Goal: Information Seeking & Learning: Learn about a topic

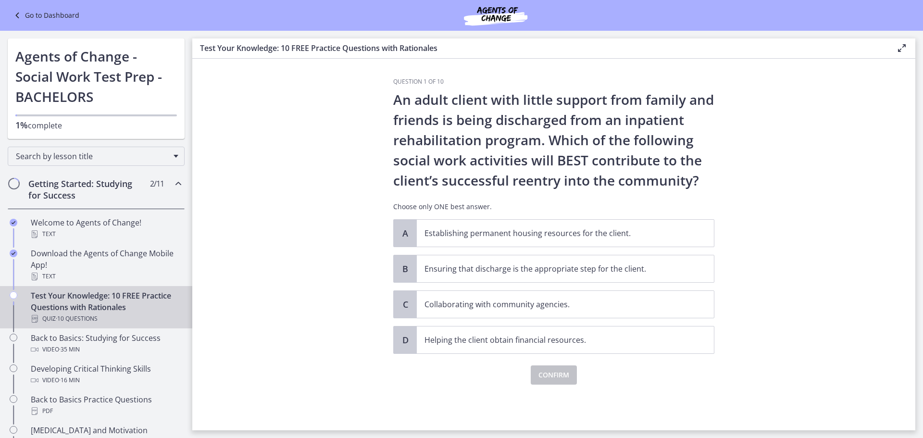
scroll to position [58, 0]
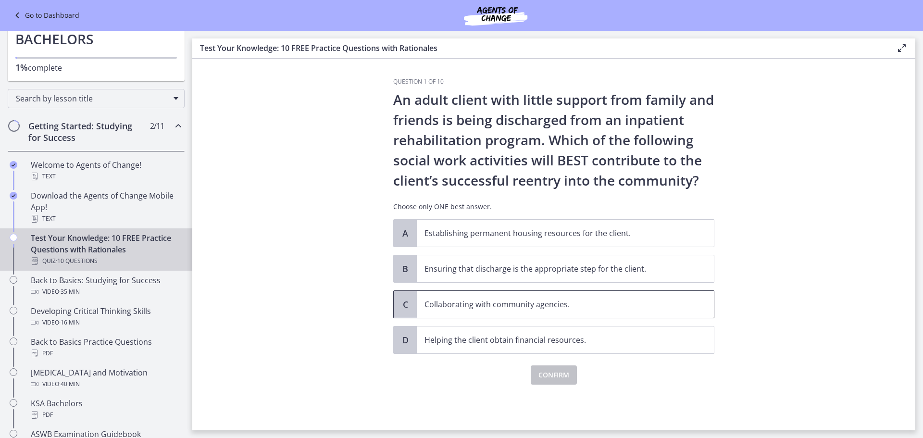
click at [488, 313] on span "Collaborating with community agencies." at bounding box center [565, 304] width 297 height 27
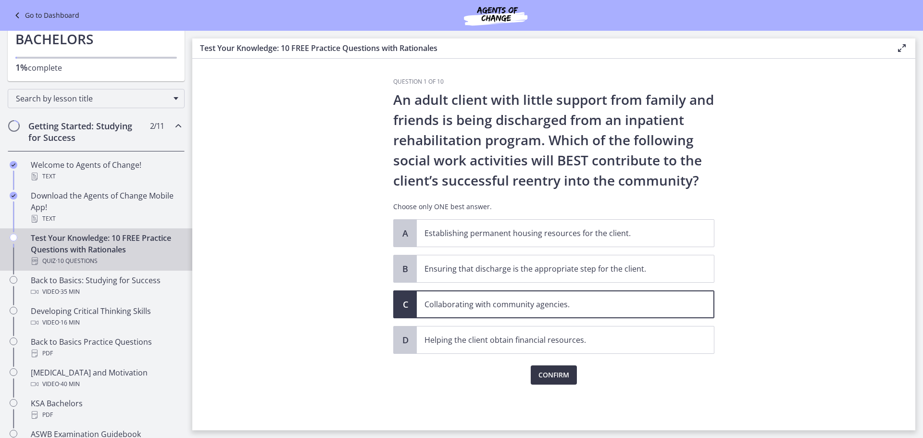
click at [544, 376] on span "Confirm" at bounding box center [554, 375] width 31 height 12
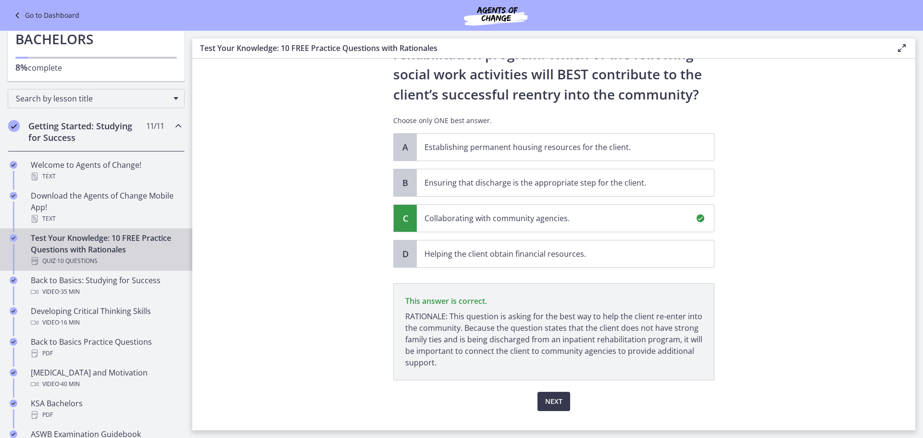
scroll to position [105, 0]
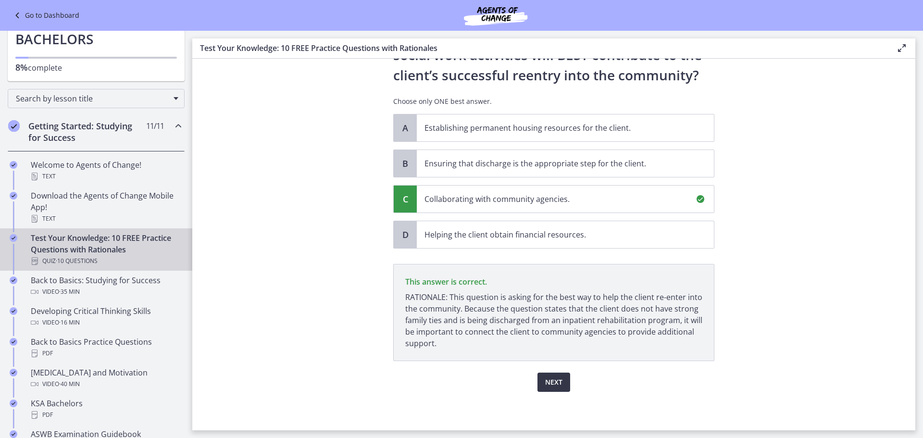
click at [552, 376] on button "Next" at bounding box center [554, 382] width 33 height 19
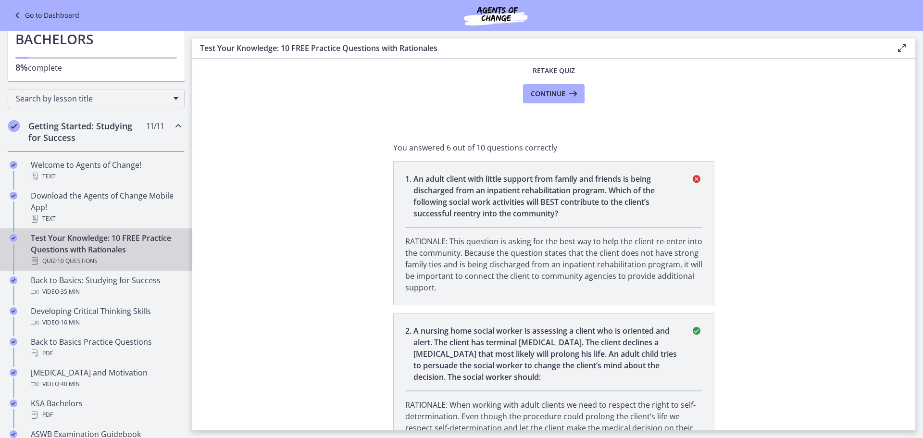
scroll to position [0, 0]
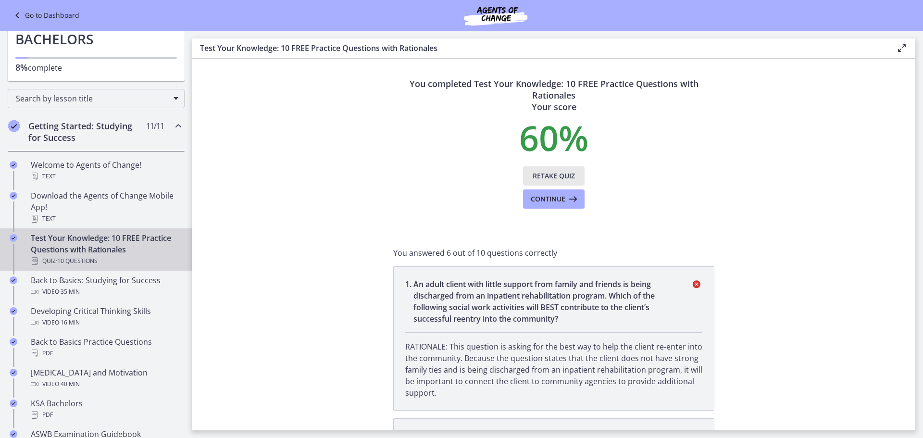
click at [556, 178] on span "Retake Quiz" at bounding box center [554, 176] width 42 height 12
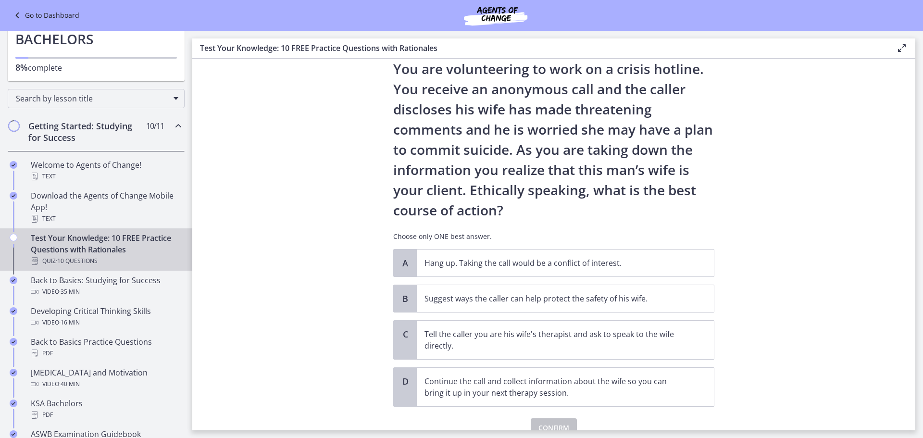
scroll to position [48, 0]
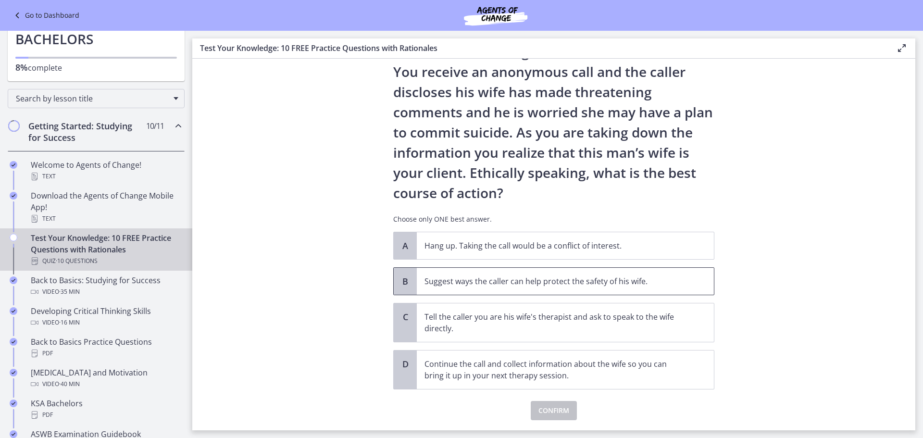
click at [590, 294] on span "Suggest ways the caller can help protect the safety of his wife." at bounding box center [565, 281] width 297 height 27
click at [550, 411] on span "Confirm" at bounding box center [554, 411] width 31 height 12
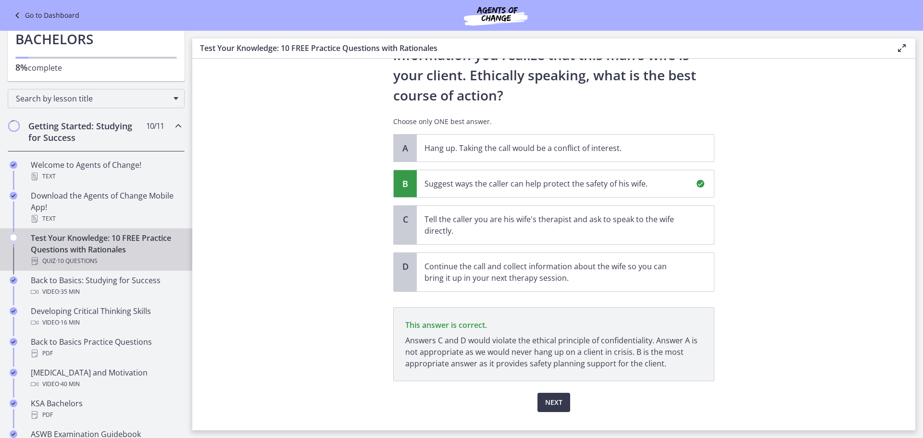
scroll to position [166, 0]
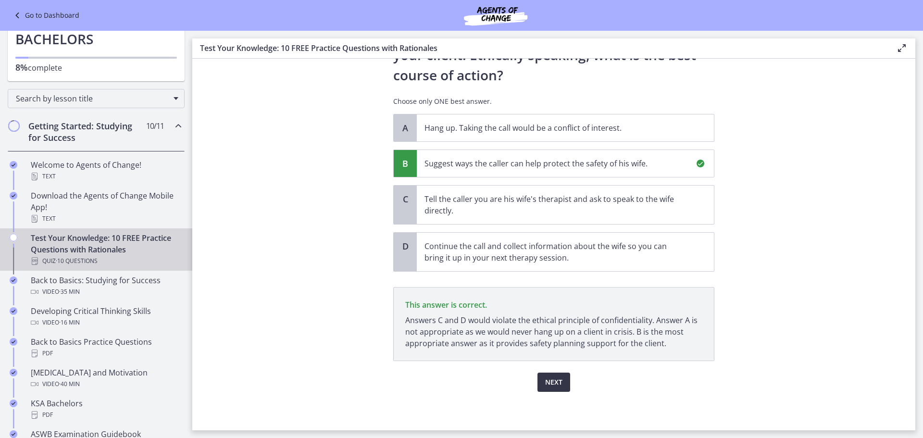
click at [548, 386] on span "Next" at bounding box center [553, 383] width 17 height 12
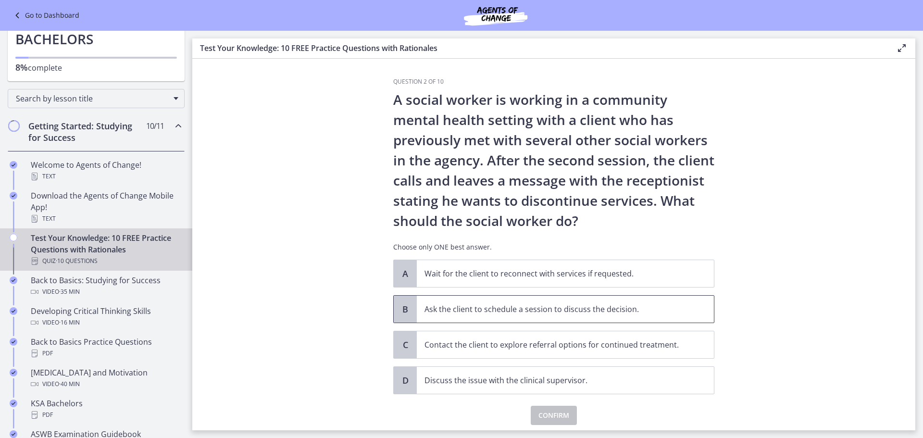
click at [571, 307] on p "Ask the client to schedule a session to discuss the decision." at bounding box center [556, 309] width 263 height 12
click at [557, 415] on span "Confirm" at bounding box center [554, 416] width 31 height 12
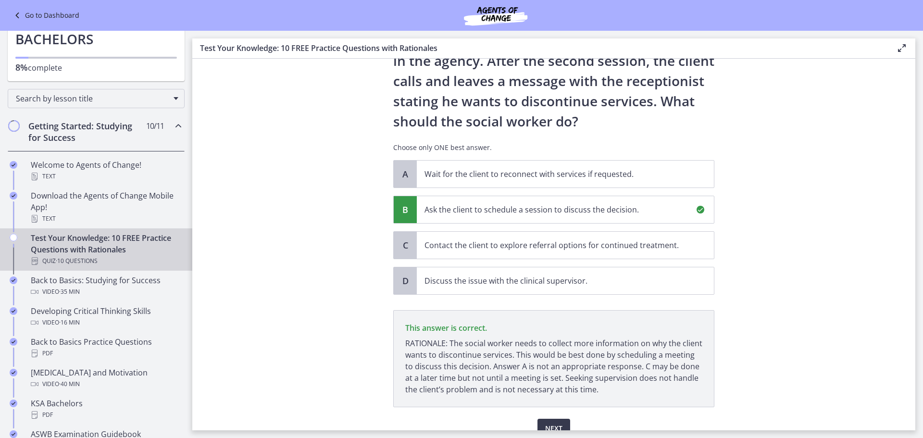
scroll to position [146, 0]
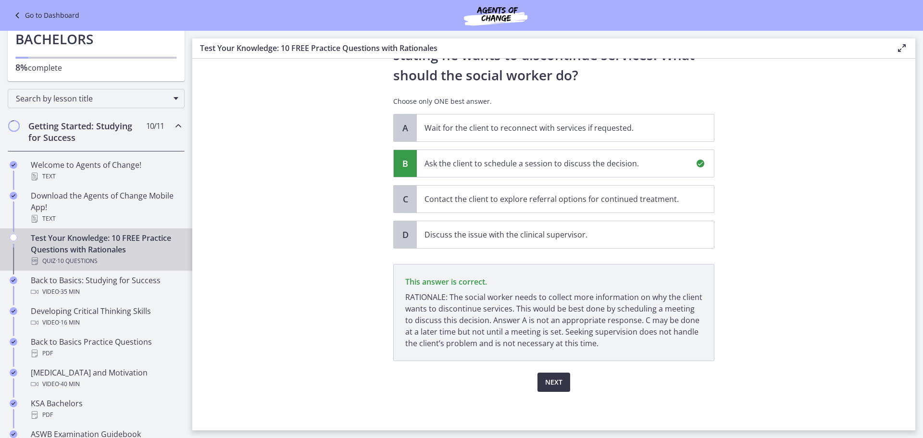
click at [555, 385] on span "Next" at bounding box center [553, 383] width 17 height 12
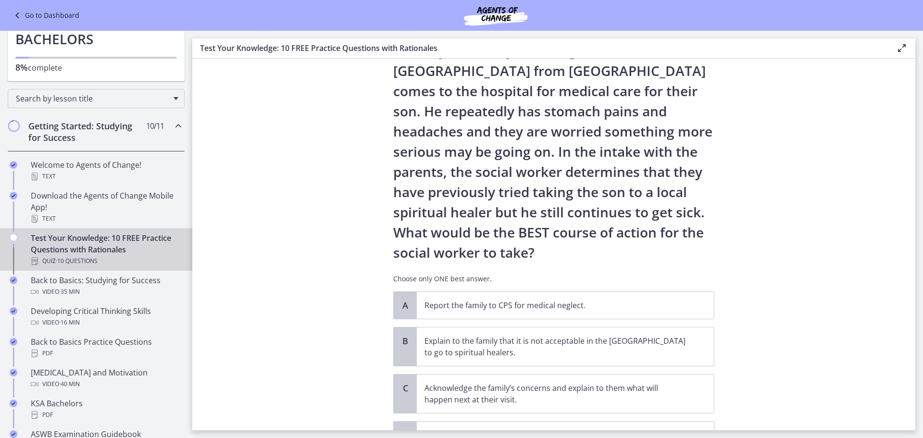
scroll to position [96, 0]
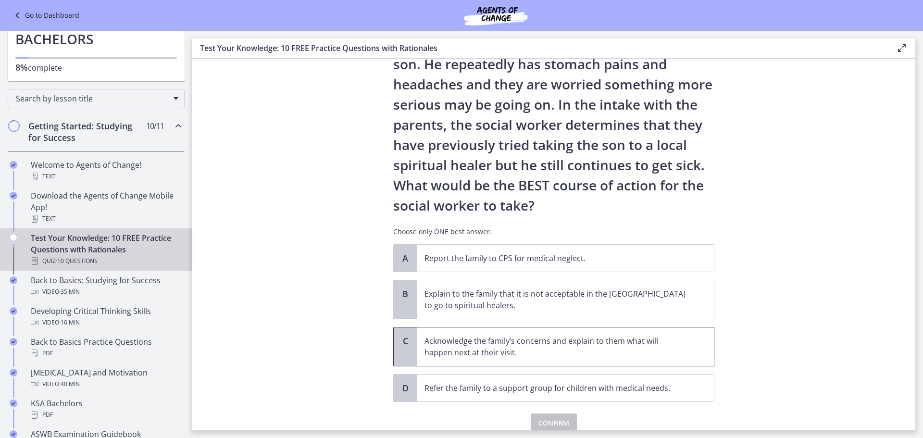
click at [596, 350] on p "Acknowledge the family’s concerns and explain to them what will happen next at …" at bounding box center [556, 346] width 263 height 23
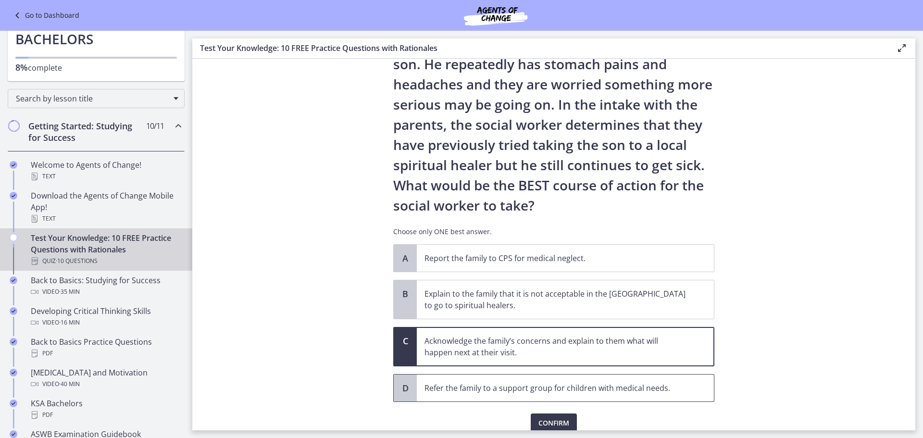
scroll to position [137, 0]
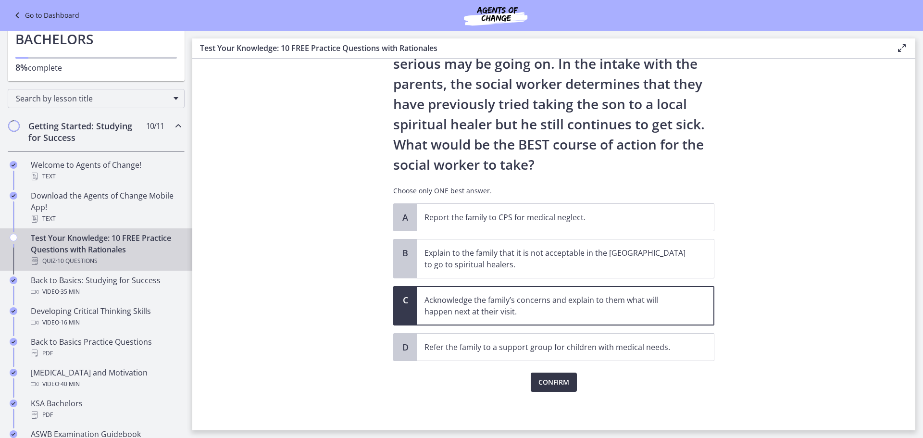
click at [567, 382] on button "Confirm" at bounding box center [554, 382] width 46 height 19
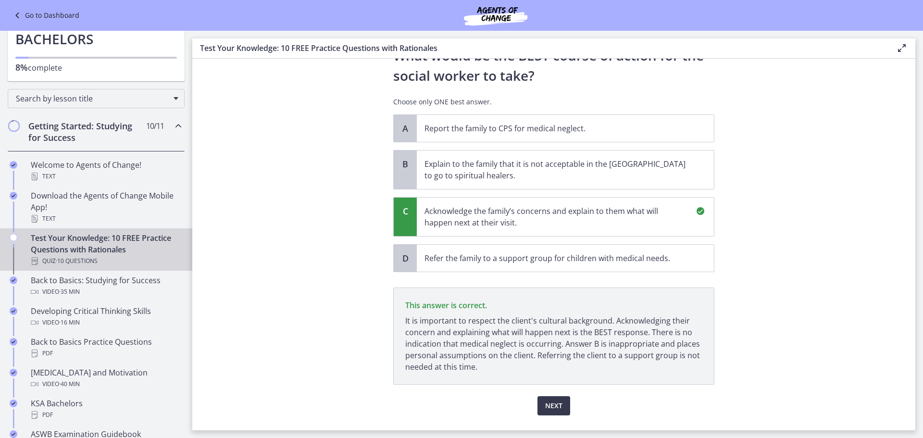
scroll to position [250, 0]
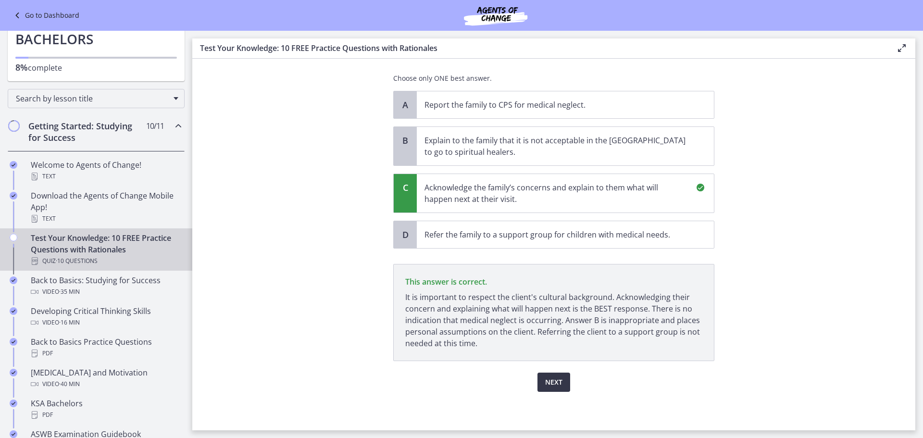
click at [552, 385] on span "Next" at bounding box center [553, 383] width 17 height 12
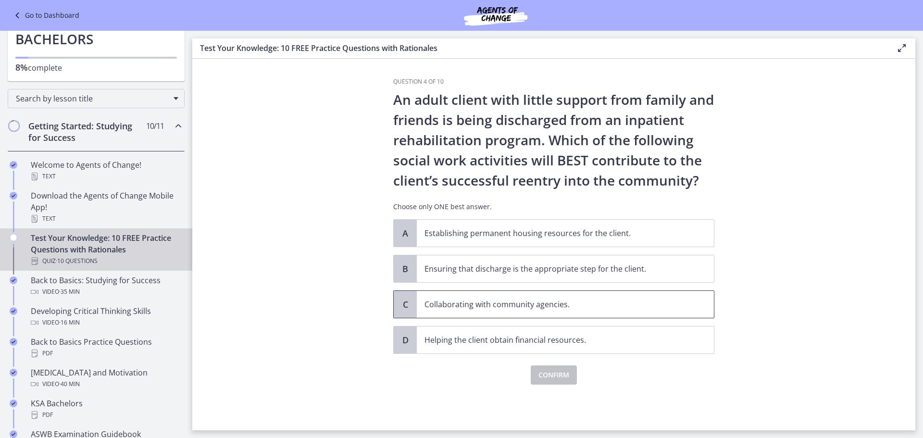
click at [679, 302] on p "Collaborating with community agencies." at bounding box center [556, 305] width 263 height 12
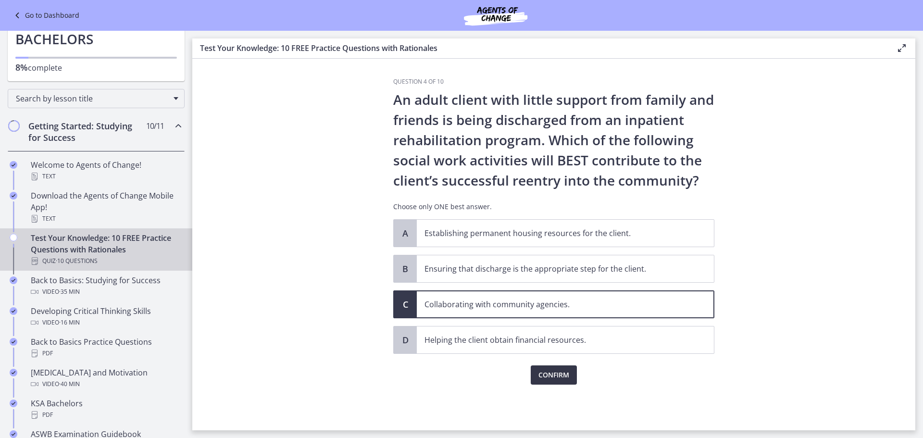
click at [565, 373] on span "Confirm" at bounding box center [554, 375] width 31 height 12
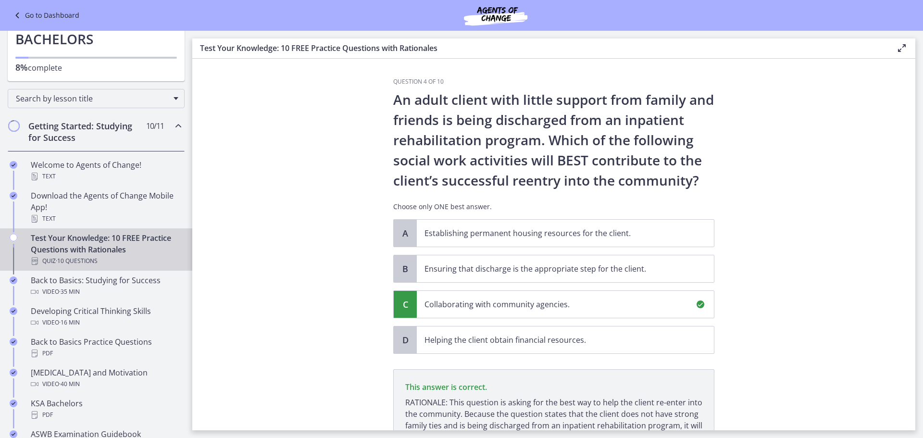
scroll to position [105, 0]
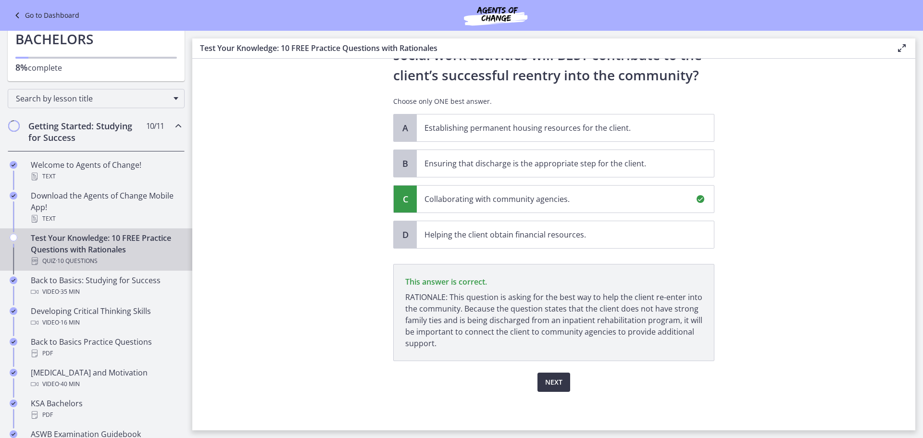
click at [566, 381] on button "Next" at bounding box center [554, 382] width 33 height 19
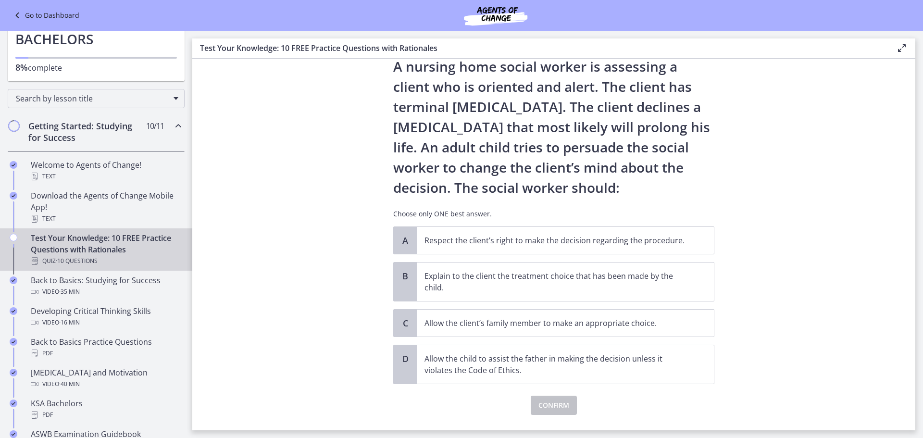
scroll to position [48, 0]
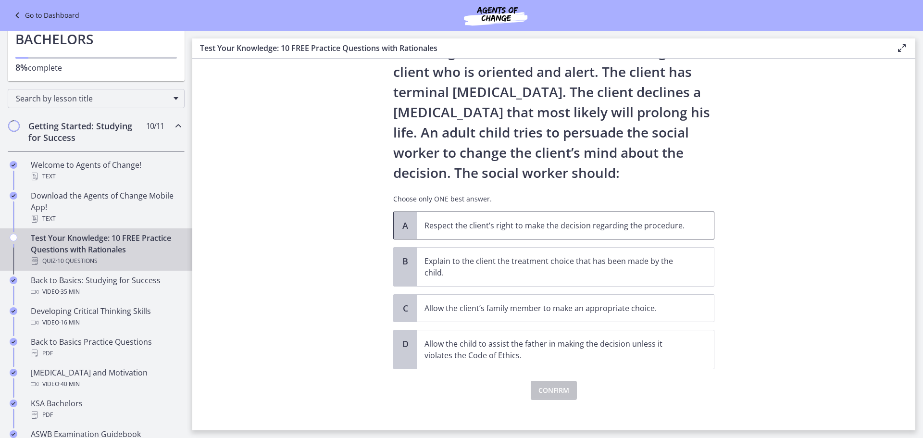
click at [690, 227] on span "Respect the client’s right to make the decision regarding the procedure." at bounding box center [565, 225] width 297 height 27
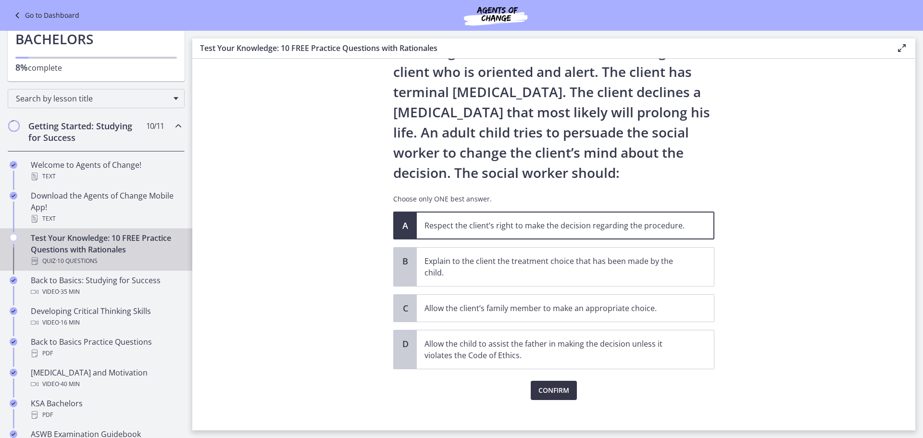
click at [557, 394] on span "Confirm" at bounding box center [554, 391] width 31 height 12
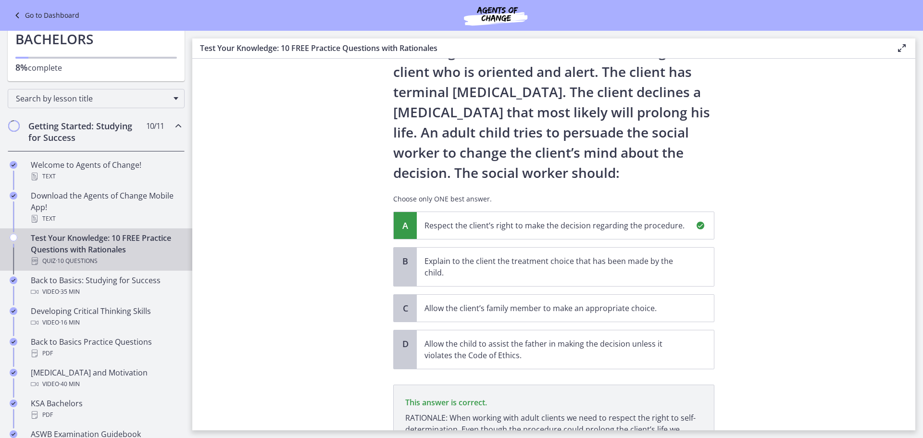
scroll to position [157, 0]
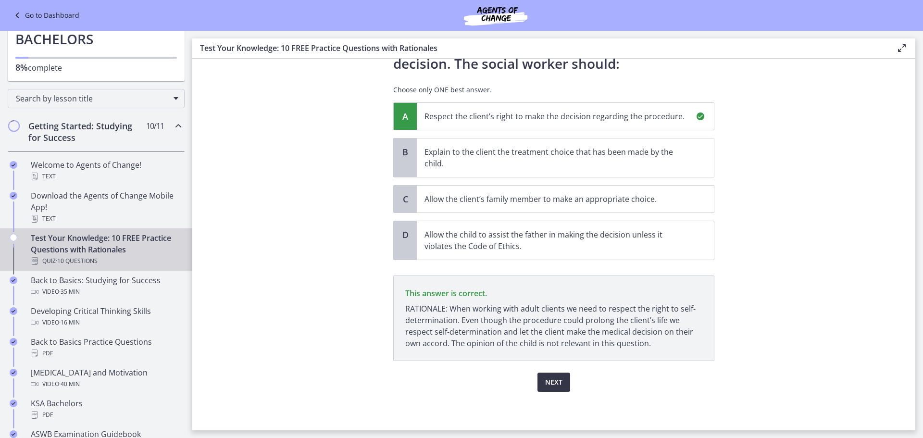
click at [558, 385] on span "Next" at bounding box center [553, 383] width 17 height 12
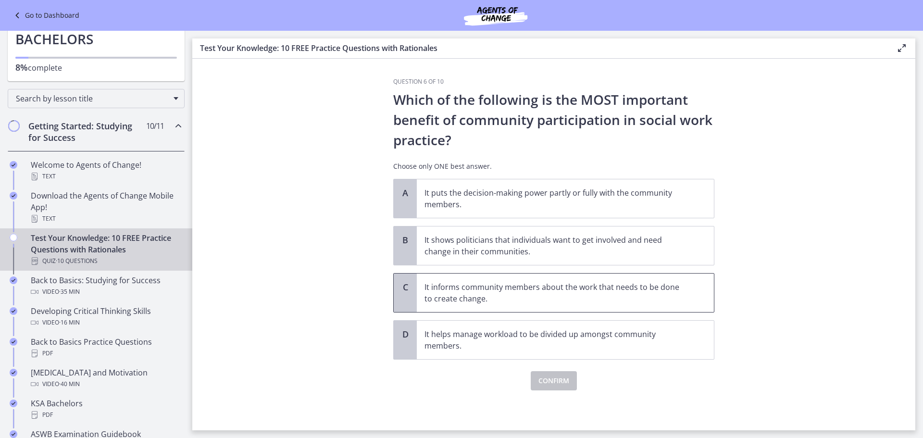
click at [669, 287] on p "It informs community members about the work that needs to be done to create cha…" at bounding box center [556, 292] width 263 height 23
click at [564, 384] on span "Confirm" at bounding box center [554, 381] width 31 height 12
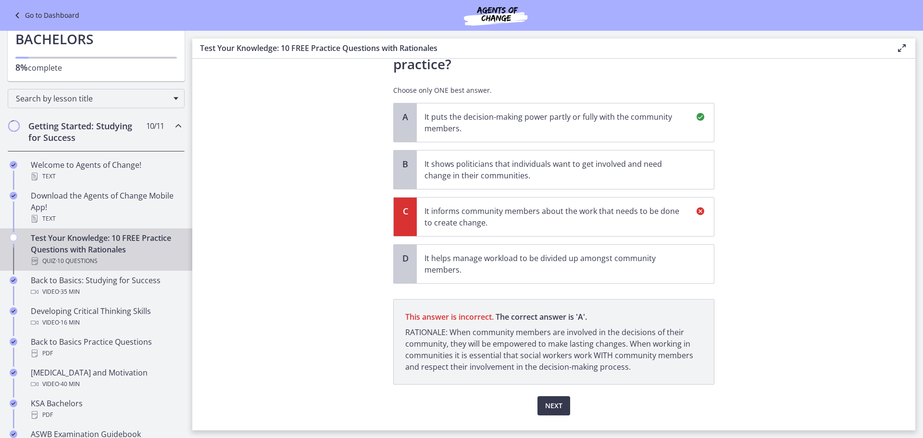
scroll to position [100, 0]
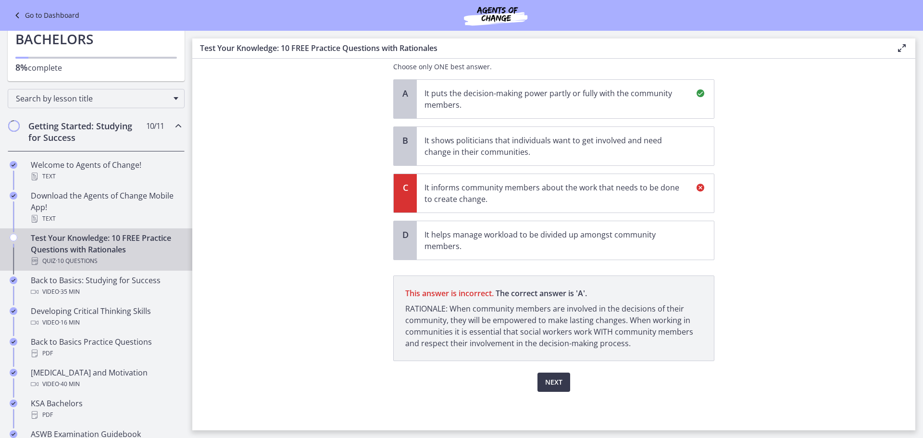
click at [684, 322] on p "RATIONALE: When community members are involved in the decisions of their commun…" at bounding box center [553, 326] width 297 height 46
click at [551, 381] on span "Next" at bounding box center [553, 383] width 17 height 12
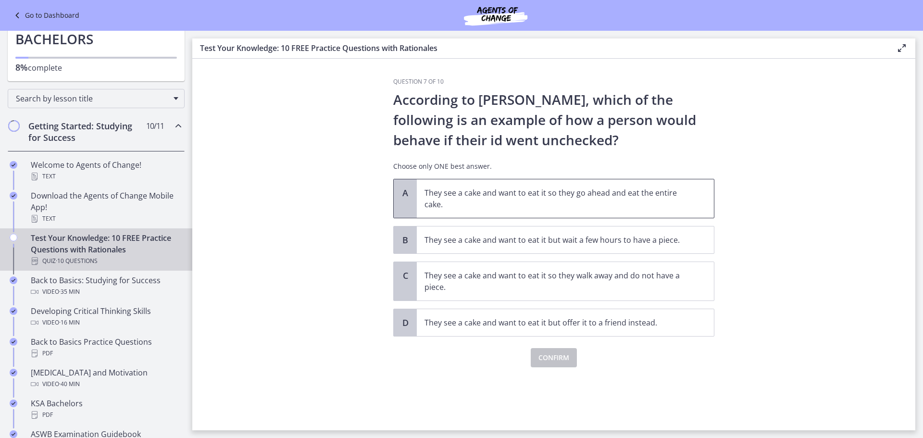
click at [610, 204] on p "They see a cake and want to eat it so they go ahead and eat the entire cake." at bounding box center [556, 198] width 263 height 23
click at [566, 355] on span "Confirm" at bounding box center [554, 358] width 31 height 12
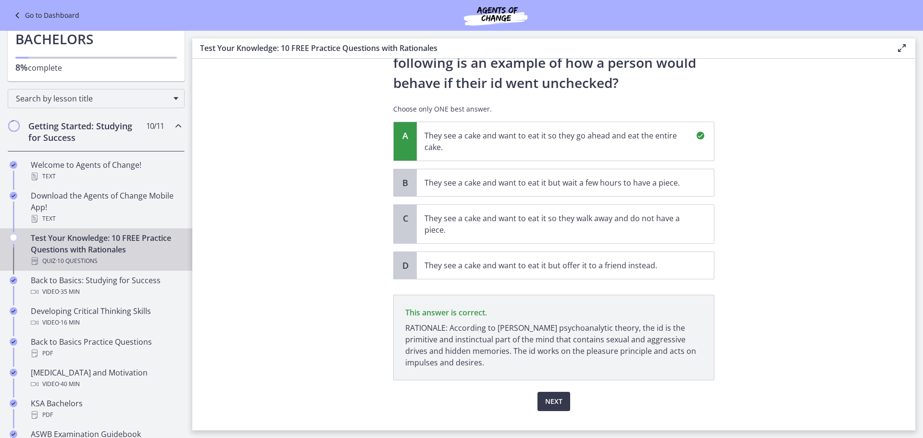
scroll to position [76, 0]
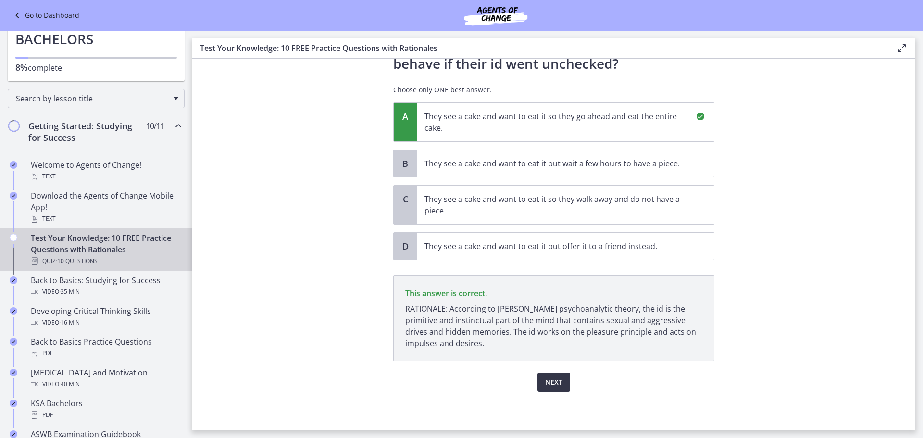
click at [555, 374] on button "Next" at bounding box center [554, 382] width 33 height 19
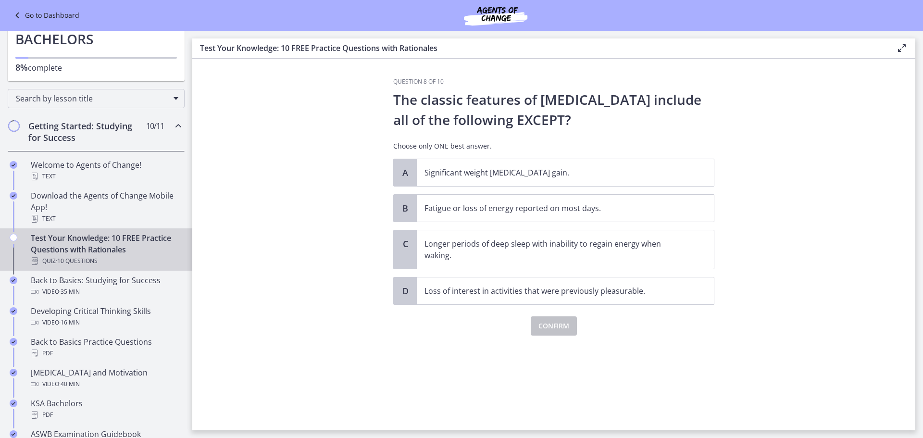
scroll to position [0, 0]
click at [612, 246] on p "Longer periods of deep sleep with inability to regain energy when waking." at bounding box center [556, 249] width 263 height 23
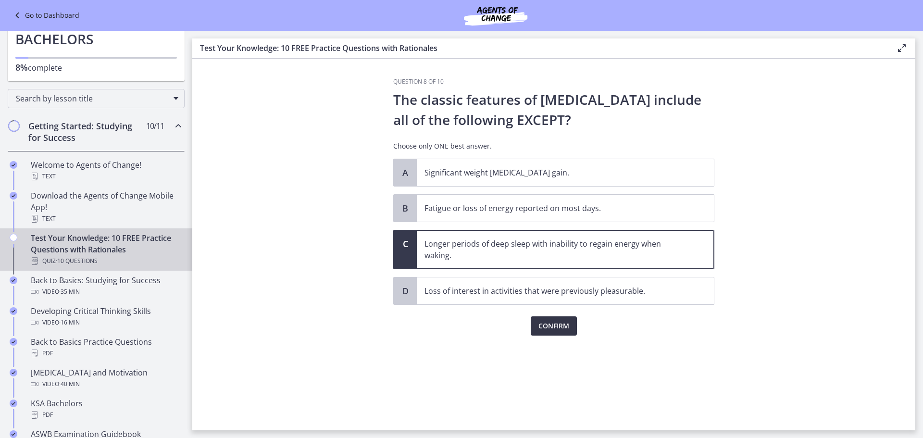
click at [569, 331] on span "Confirm" at bounding box center [554, 326] width 31 height 12
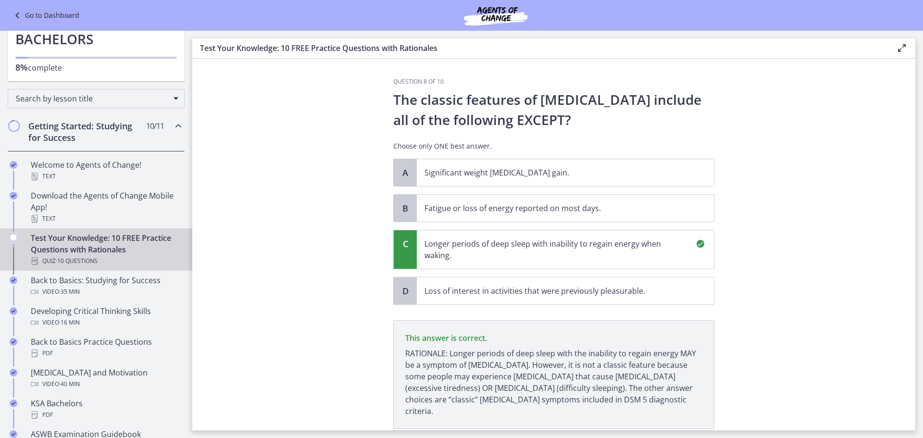
scroll to position [56, 0]
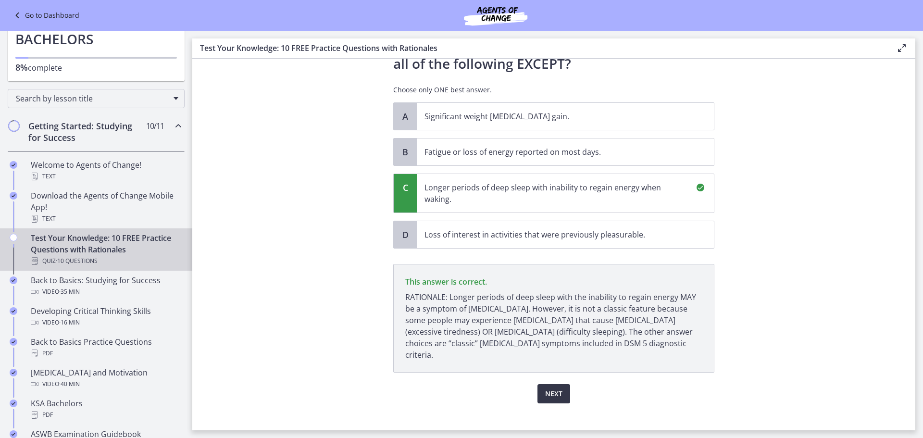
click at [547, 388] on span "Next" at bounding box center [553, 394] width 17 height 12
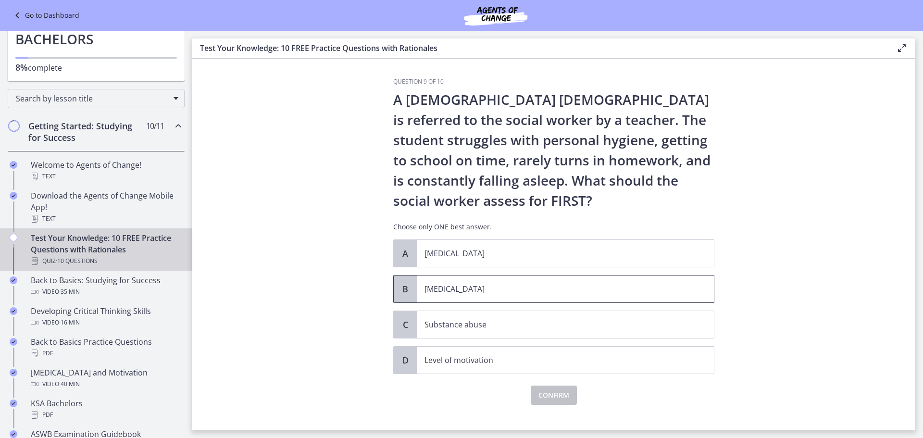
click at [694, 287] on span "[MEDICAL_DATA]" at bounding box center [565, 289] width 297 height 27
click at [558, 392] on span "Confirm" at bounding box center [554, 396] width 31 height 12
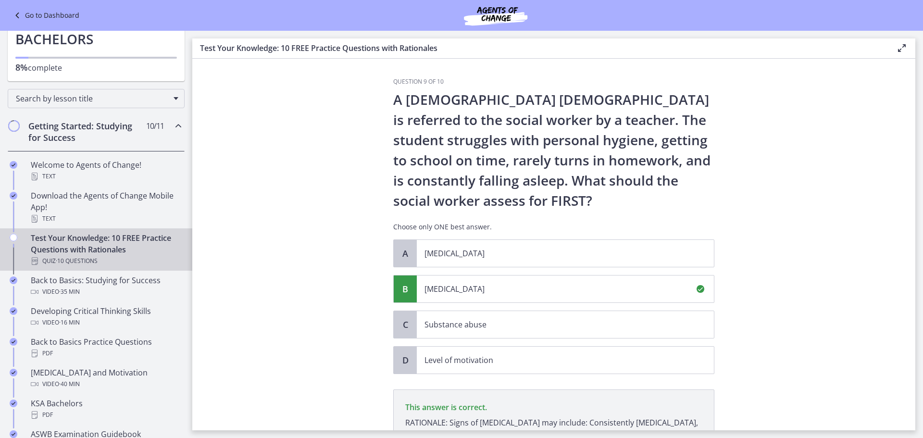
scroll to position [126, 0]
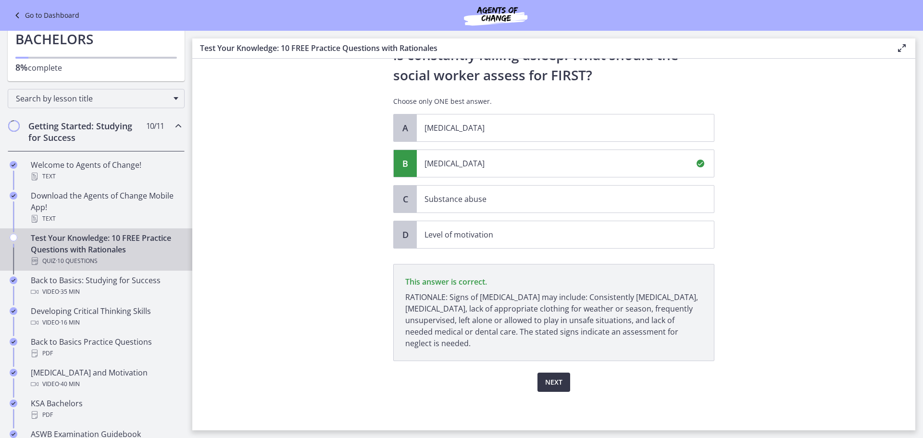
click at [548, 382] on span "Next" at bounding box center [553, 383] width 17 height 12
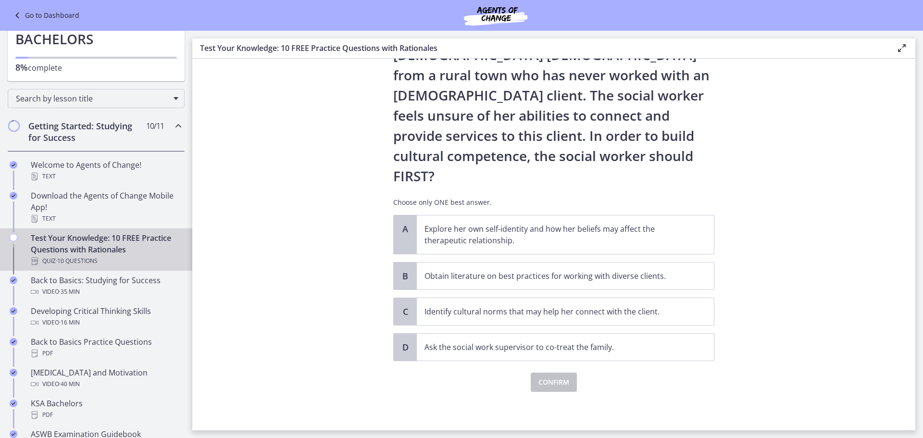
scroll to position [0, 0]
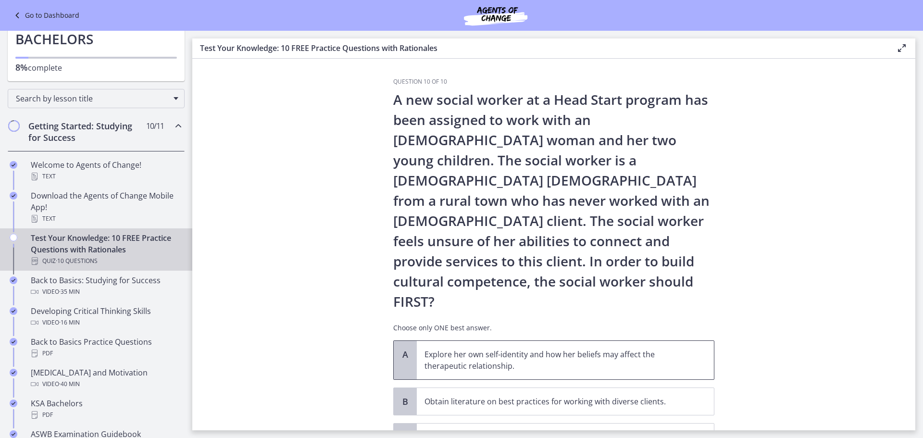
click at [580, 349] on p "Explore her own self-identity and how her beliefs may affect the therapeutic re…" at bounding box center [556, 360] width 263 height 23
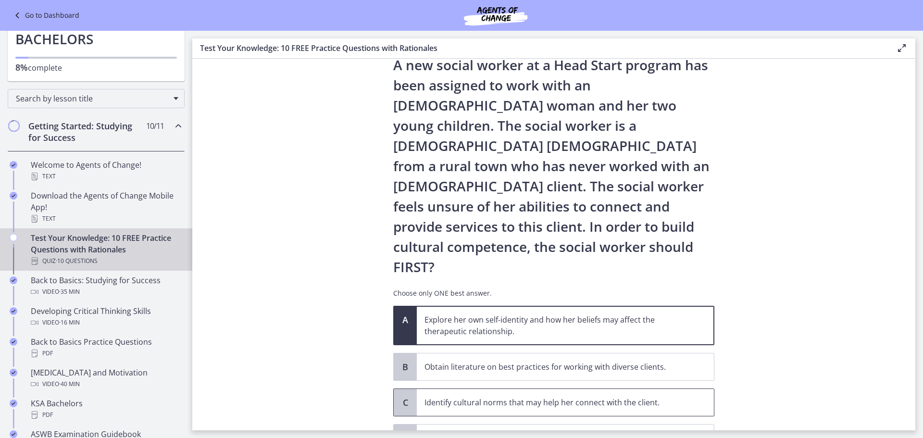
scroll to position [85, 0]
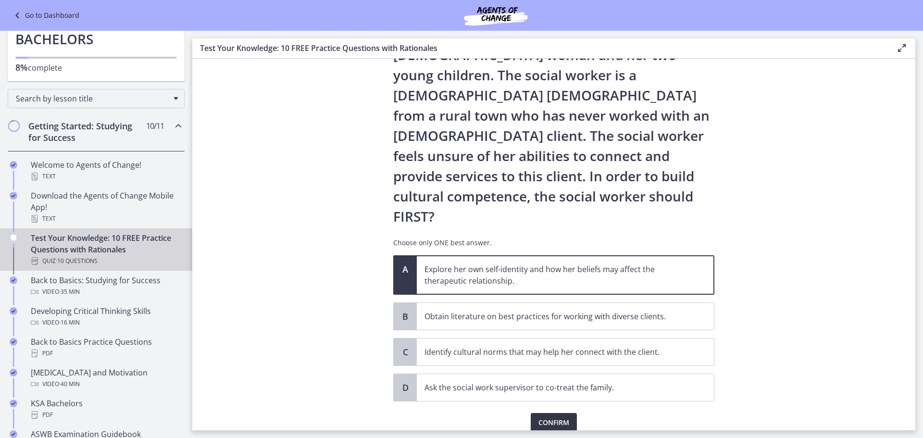
click at [558, 417] on span "Confirm" at bounding box center [554, 423] width 31 height 12
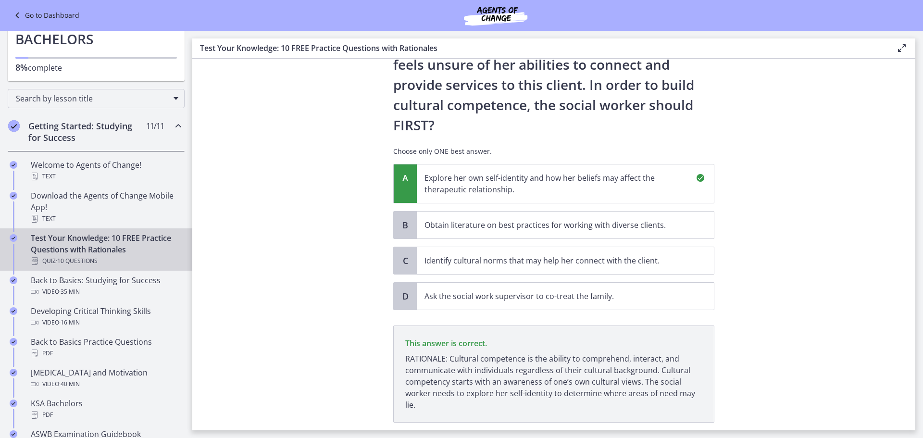
scroll to position [198, 0]
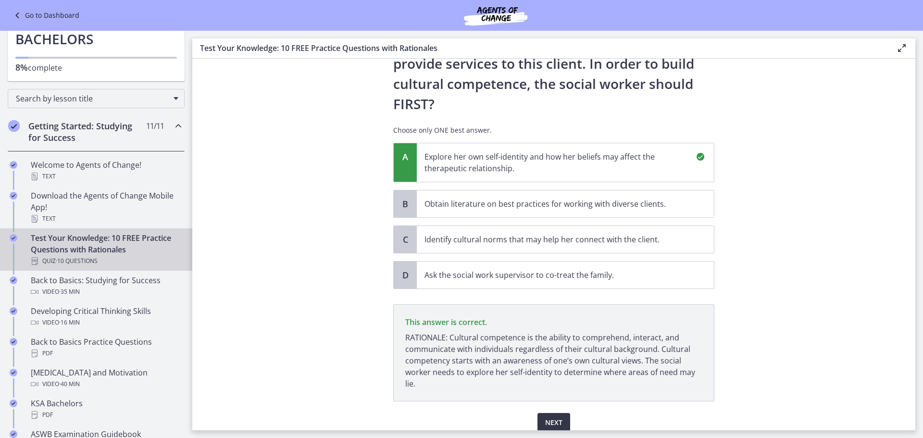
click at [559, 413] on button "Next" at bounding box center [554, 422] width 33 height 19
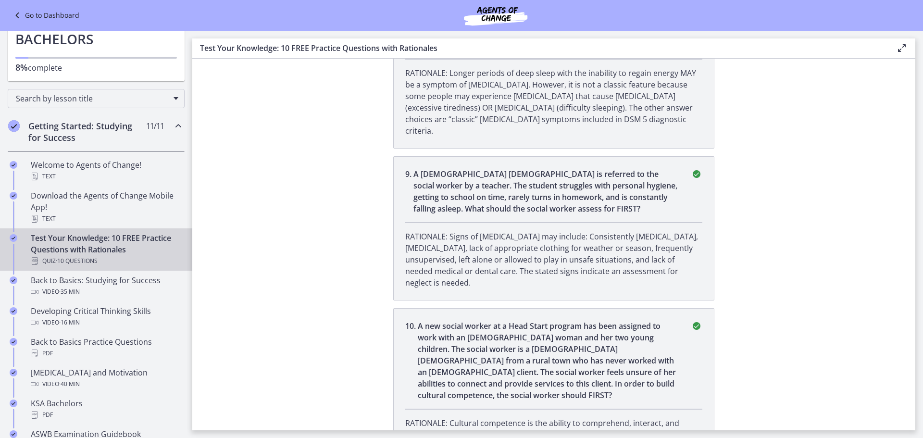
scroll to position [1340, 0]
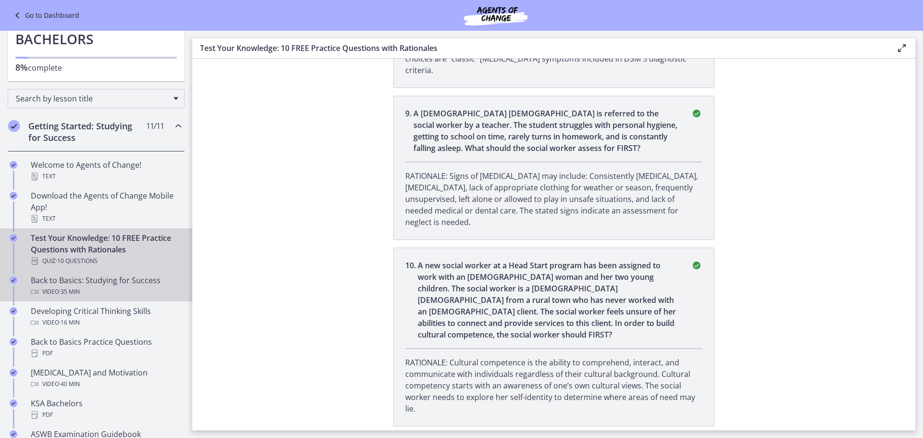
click at [68, 293] on span "· 35 min" at bounding box center [69, 292] width 21 height 12
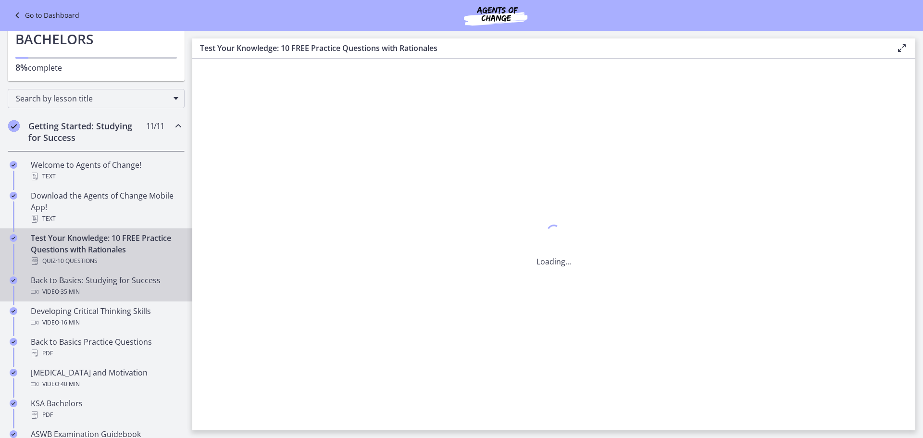
scroll to position [0, 0]
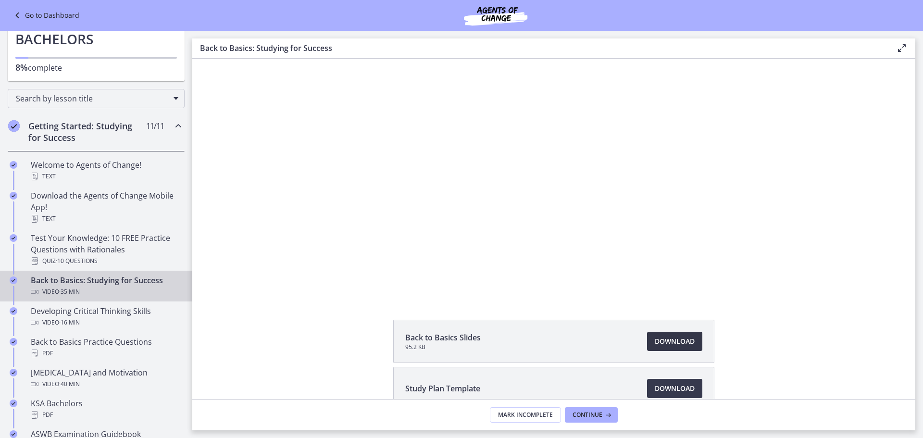
scroll to position [48, 0]
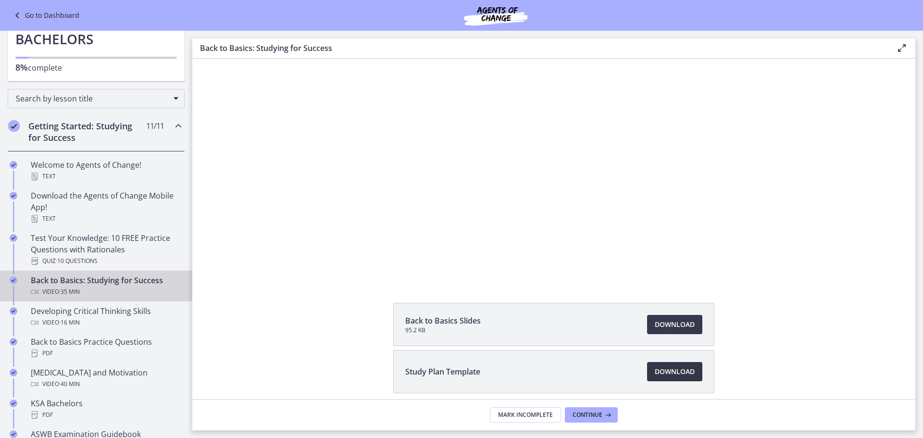
click at [670, 375] on span "Download Opens in a new window" at bounding box center [675, 372] width 40 height 12
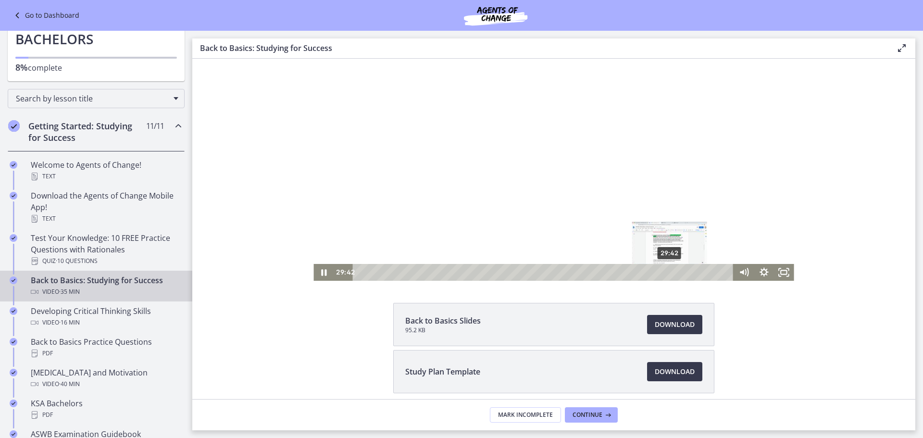
click at [667, 272] on div "29:42" at bounding box center [545, 272] width 369 height 17
click at [686, 271] on div "31:35" at bounding box center [545, 272] width 369 height 17
click at [720, 271] on div "34:55" at bounding box center [545, 272] width 369 height 17
click at [606, 415] on icon at bounding box center [608, 415] width 10 height 8
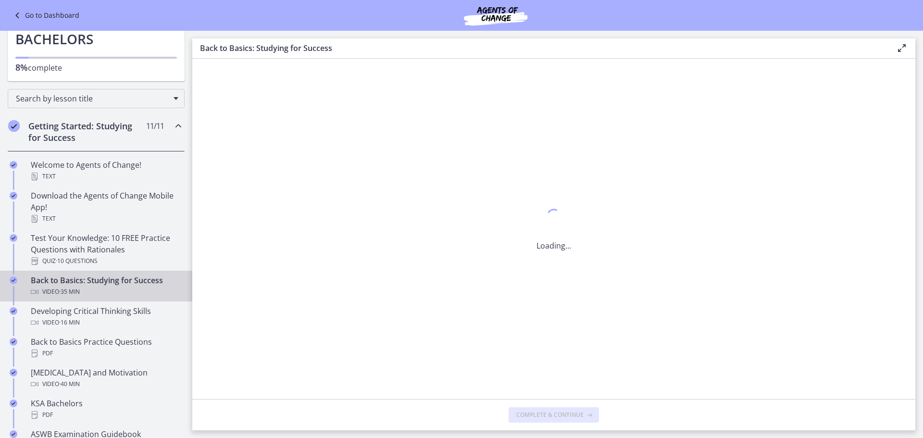
scroll to position [0, 0]
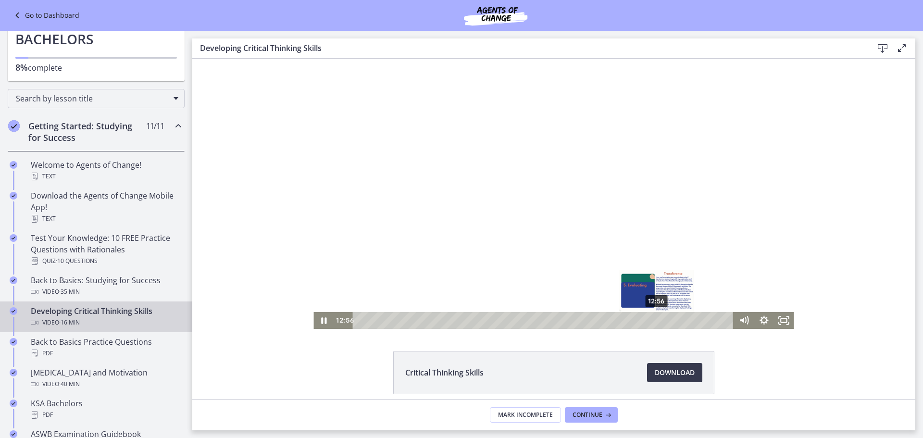
click at [654, 319] on div "12:56" at bounding box center [545, 320] width 369 height 17
click at [666, 318] on div "13:18" at bounding box center [545, 320] width 369 height 17
click at [685, 318] on div "14:19" at bounding box center [545, 320] width 369 height 17
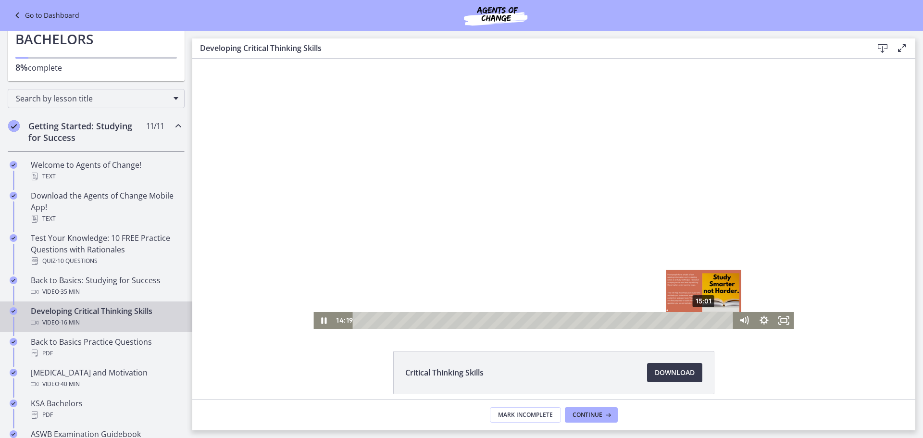
click at [702, 319] on div "15:01" at bounding box center [545, 320] width 369 height 17
click at [717, 319] on div "15:42" at bounding box center [545, 320] width 369 height 17
click at [724, 319] on div "16:00" at bounding box center [545, 320] width 369 height 17
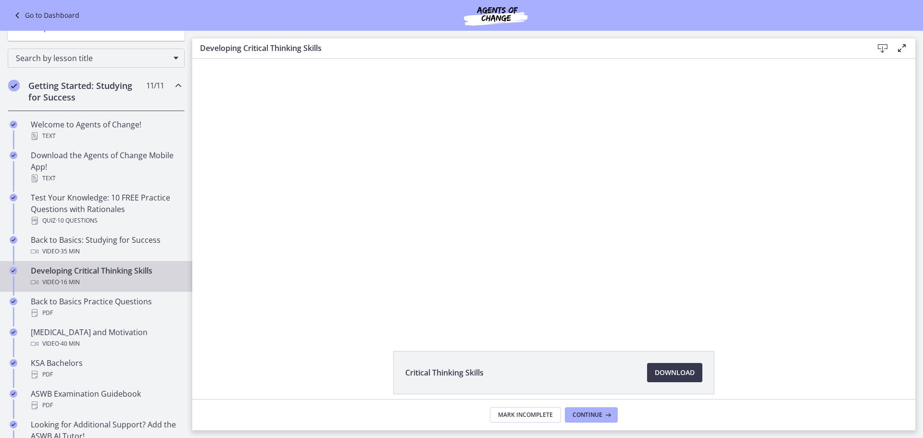
scroll to position [154, 0]
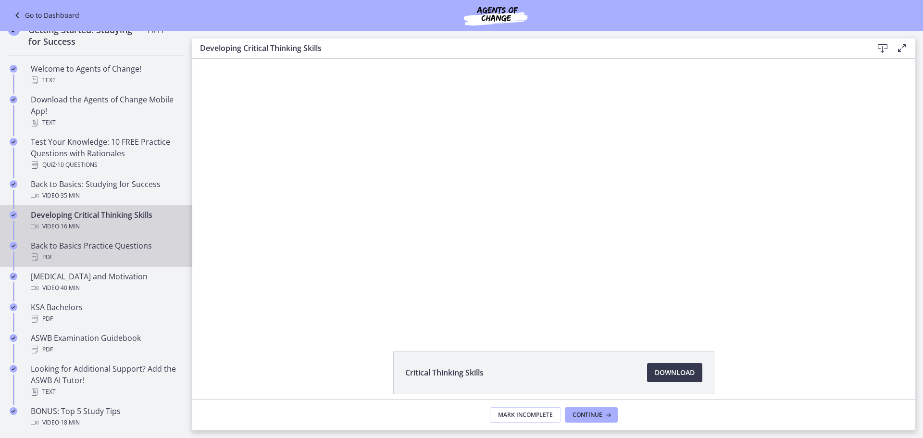
click at [107, 259] on div "PDF" at bounding box center [106, 258] width 150 height 12
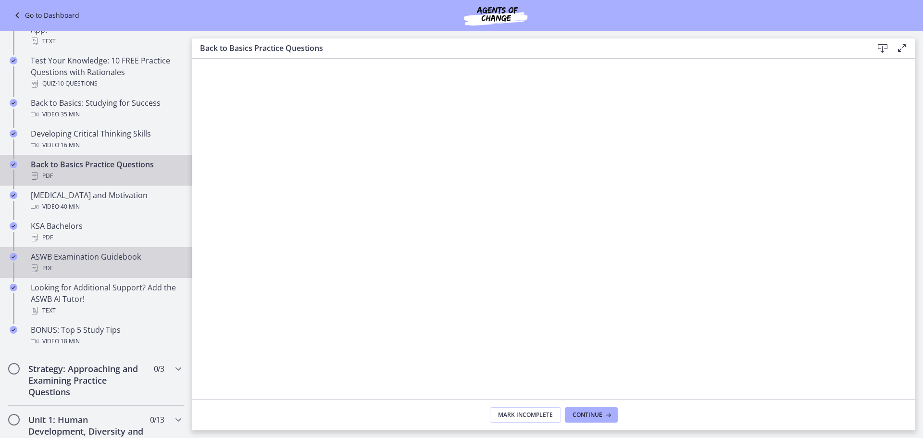
scroll to position [250, 0]
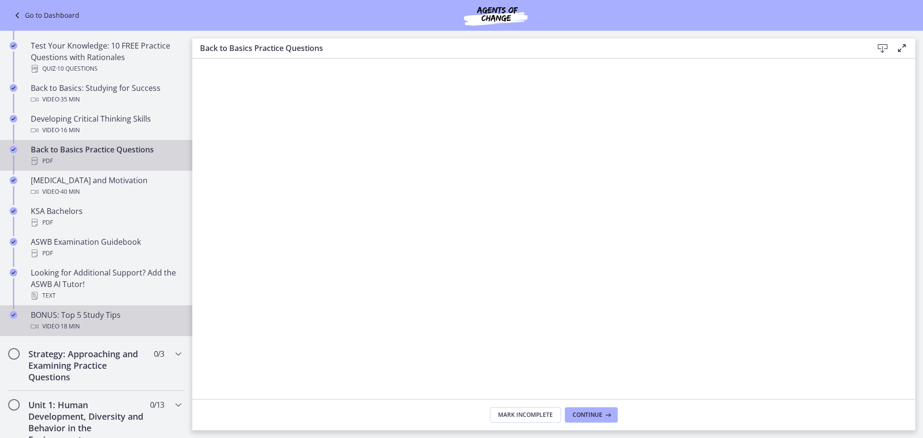
click at [107, 325] on div "Video · 18 min" at bounding box center [106, 327] width 150 height 12
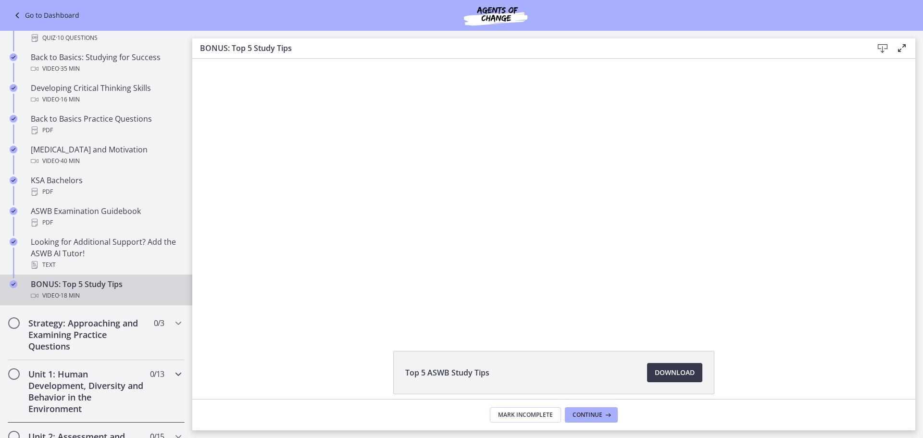
scroll to position [298, 0]
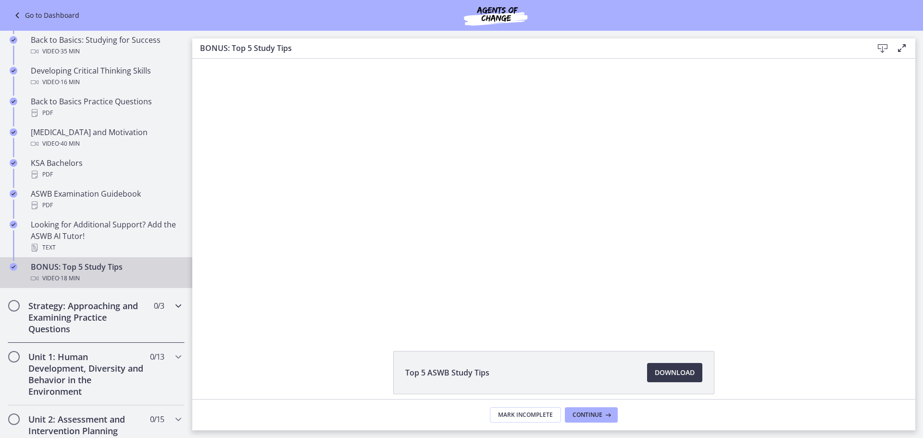
click at [65, 339] on div "Strategy: Approaching and Examining Practice Questions 0 / 3 Completed" at bounding box center [96, 317] width 177 height 51
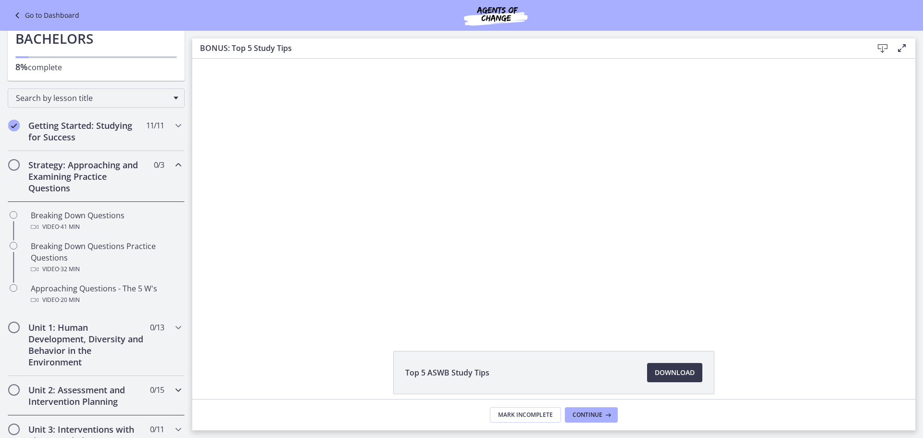
scroll to position [58, 0]
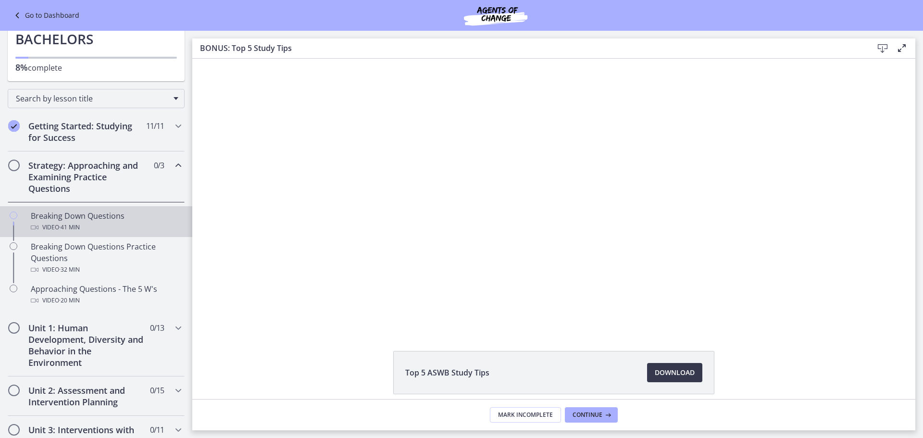
click at [74, 219] on div "Breaking Down Questions Video · 41 min" at bounding box center [106, 221] width 150 height 23
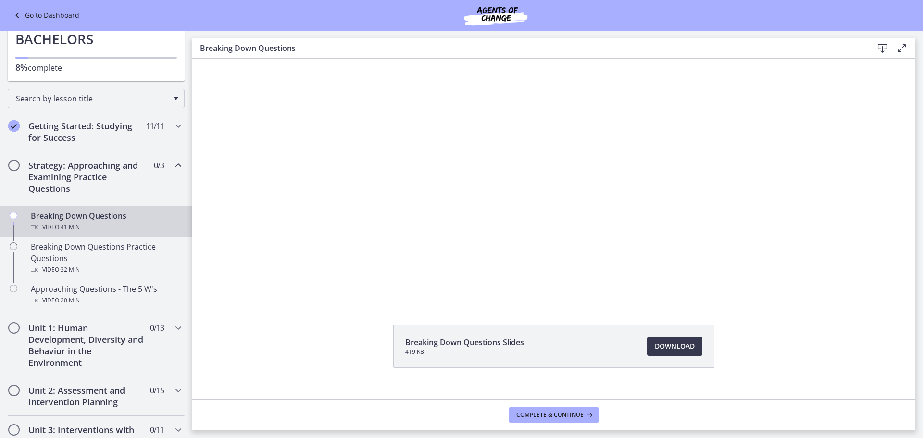
scroll to position [41, 0]
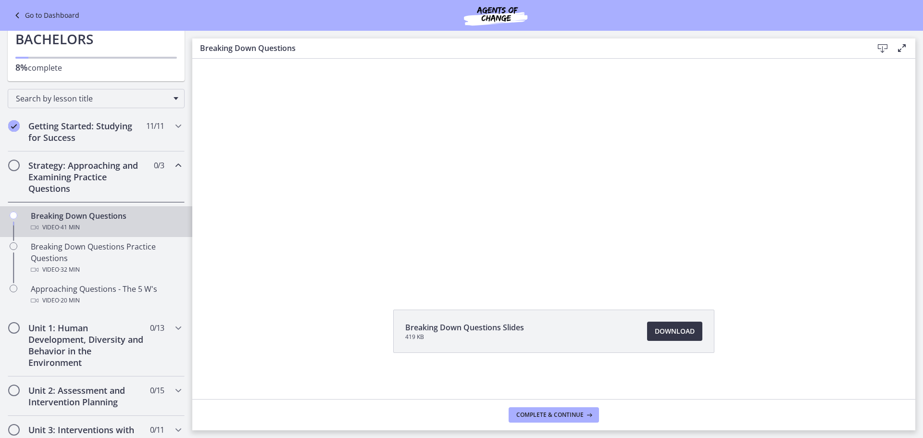
click at [670, 331] on span "Download Opens in a new window" at bounding box center [675, 332] width 40 height 12
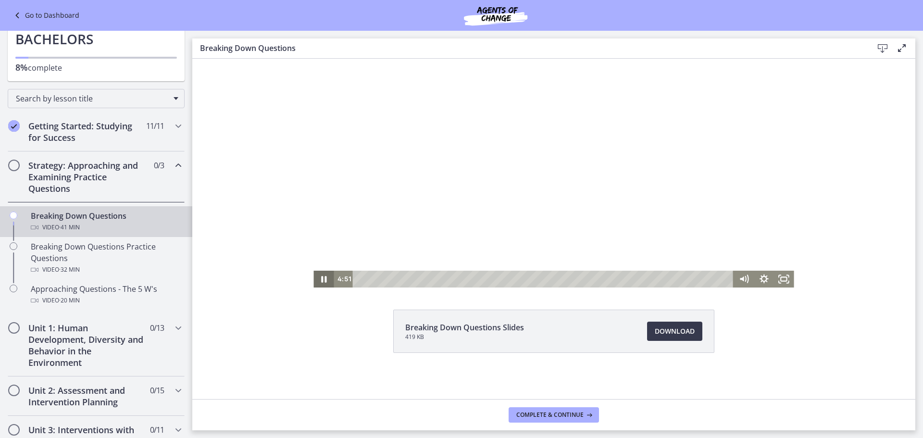
click at [321, 279] on icon "Pause" at bounding box center [323, 279] width 5 height 6
